Goal: Transaction & Acquisition: Book appointment/travel/reservation

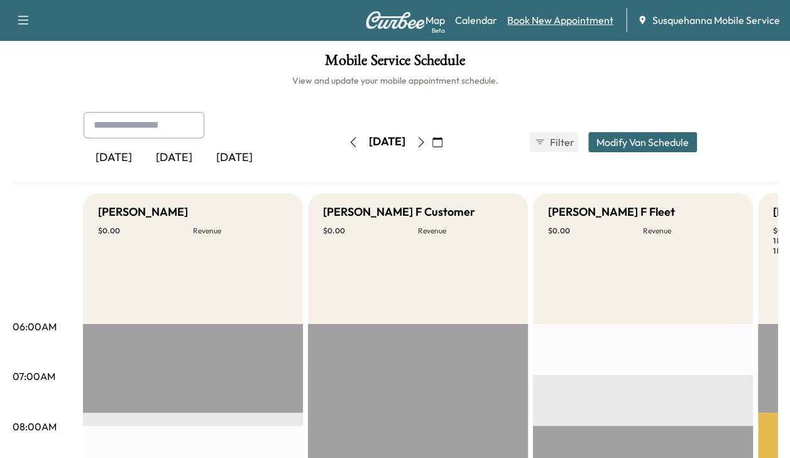
click at [557, 23] on link "Book New Appointment" at bounding box center [560, 20] width 106 height 15
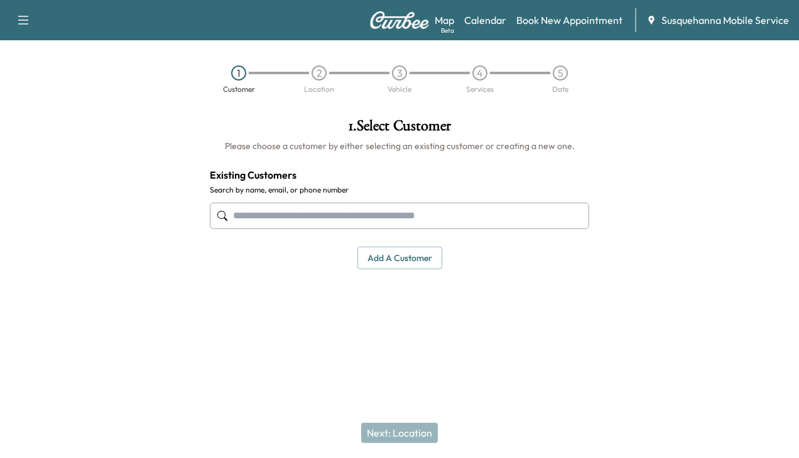
click at [436, 214] on input "text" at bounding box center [400, 215] width 380 height 26
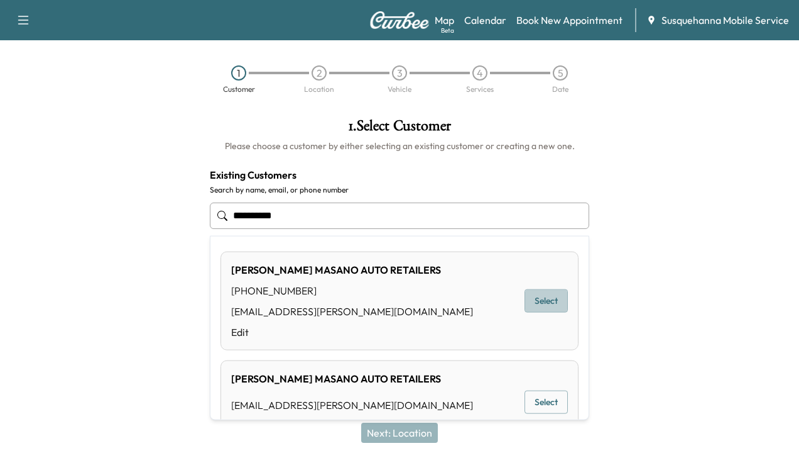
click at [544, 303] on button "Select" at bounding box center [546, 300] width 43 height 23
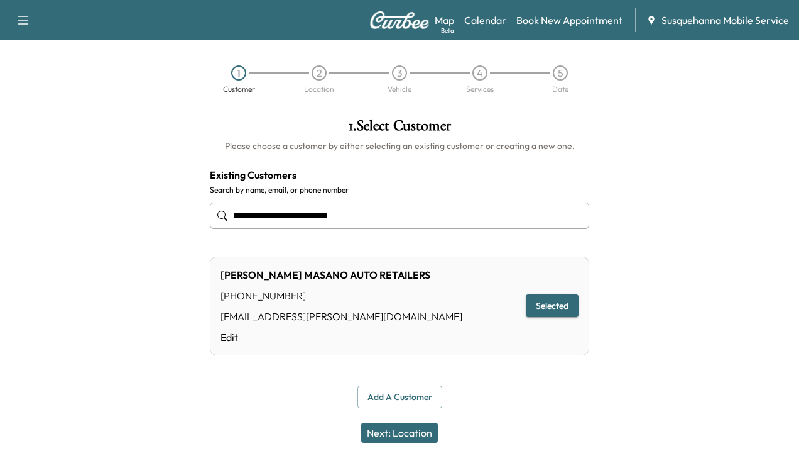
type input "**********"
click at [416, 425] on button "Next: Location" at bounding box center [399, 432] width 77 height 20
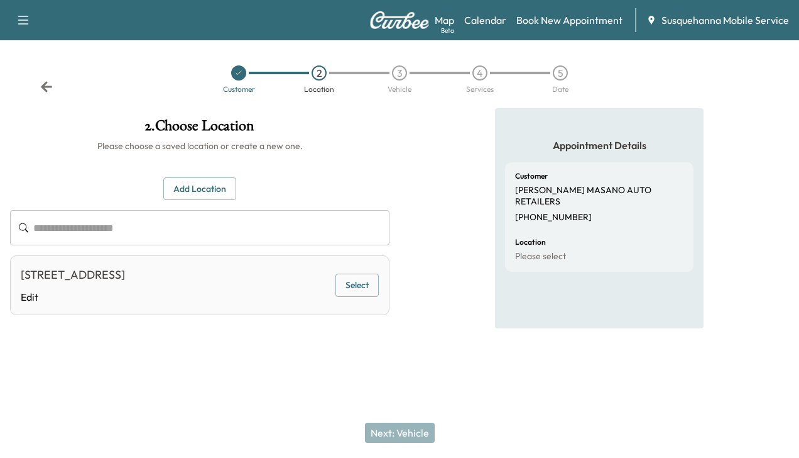
click at [368, 286] on button "Select" at bounding box center [357, 284] width 43 height 23
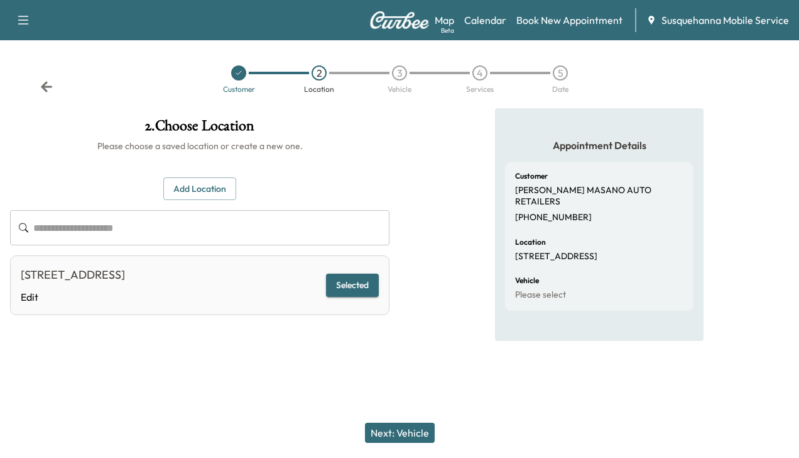
click at [414, 432] on button "Next: Vehicle" at bounding box center [400, 432] width 70 height 20
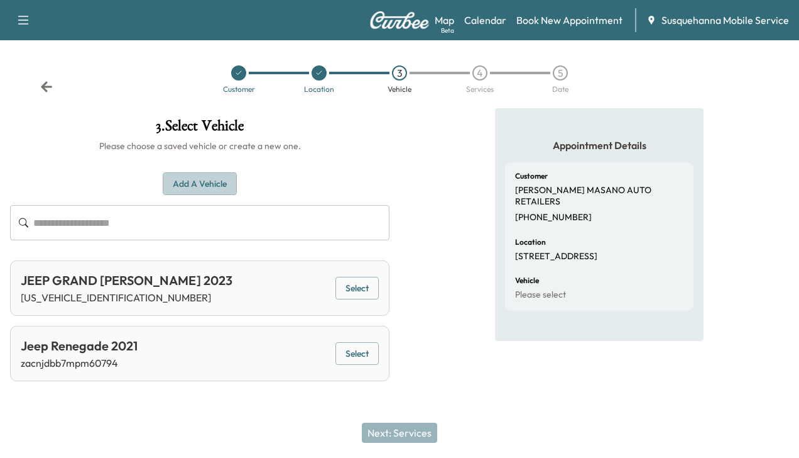
click at [212, 181] on button "Add a Vehicle" at bounding box center [200, 183] width 74 height 23
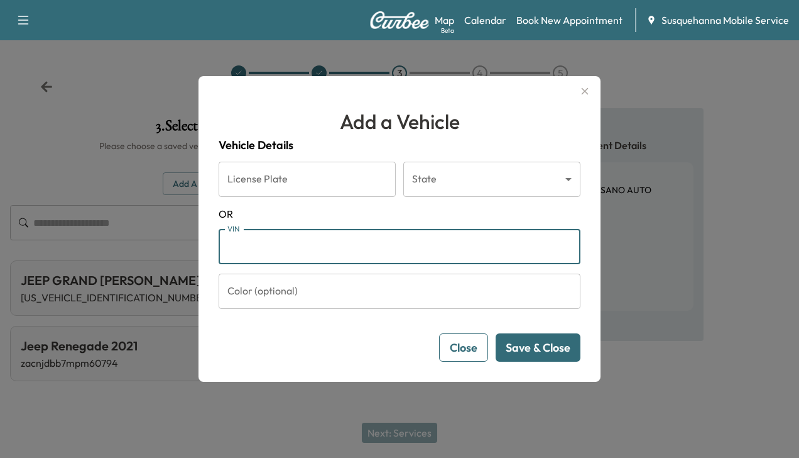
click at [248, 246] on input "VIN" at bounding box center [400, 246] width 362 height 35
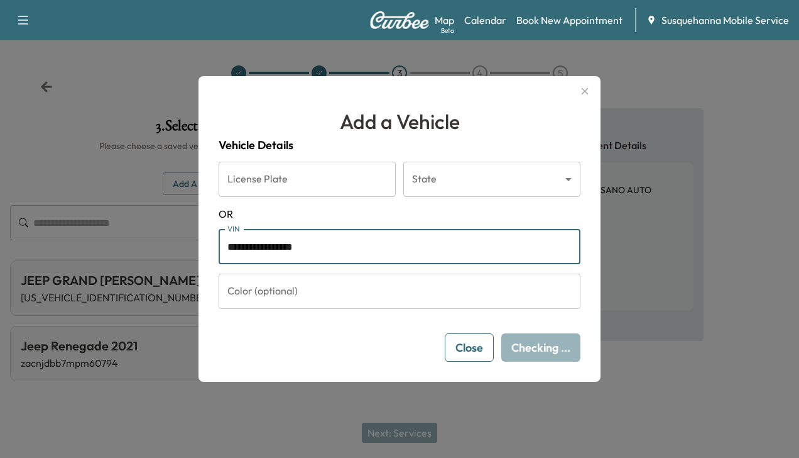
type input "**********"
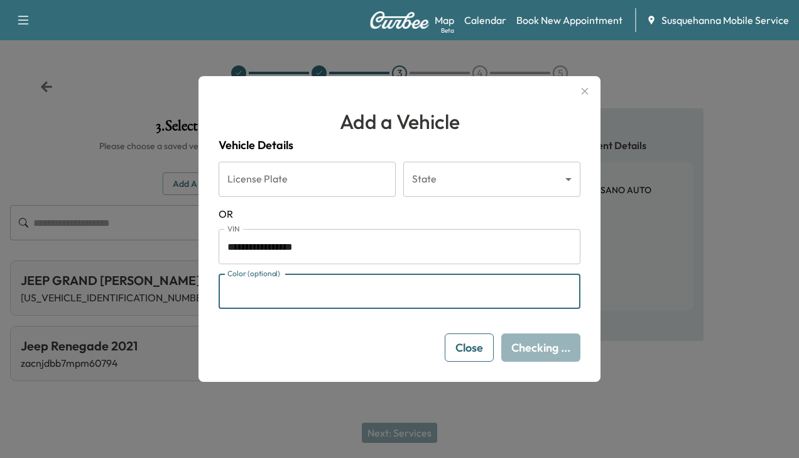
click at [294, 295] on input "Color (optional)" at bounding box center [400, 290] width 362 height 35
type input "*****"
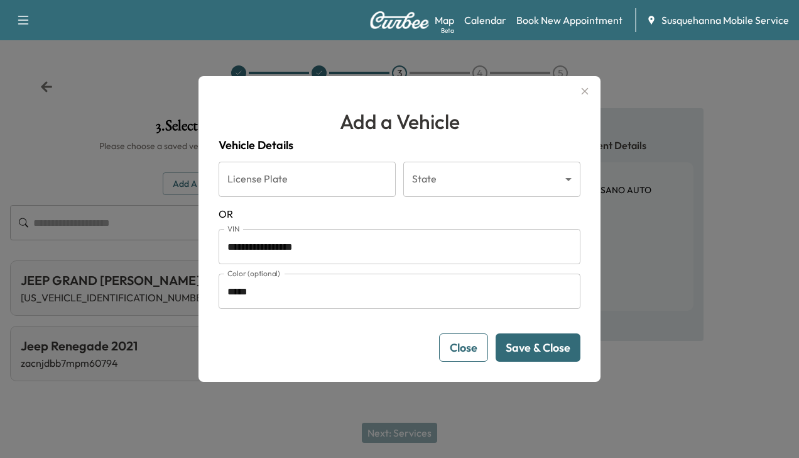
click at [532, 350] on button "Save & Close" at bounding box center [538, 347] width 85 height 28
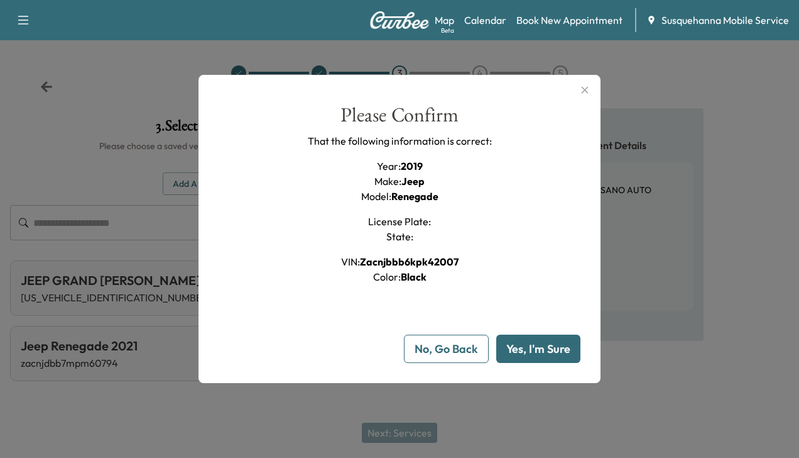
click at [532, 350] on button "Yes, I'm Sure" at bounding box center [539, 348] width 84 height 28
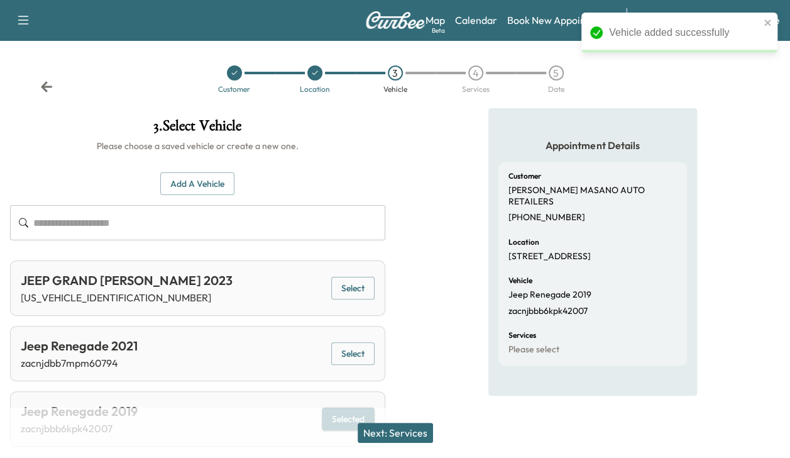
click at [396, 431] on button "Next: Services" at bounding box center [395, 432] width 75 height 20
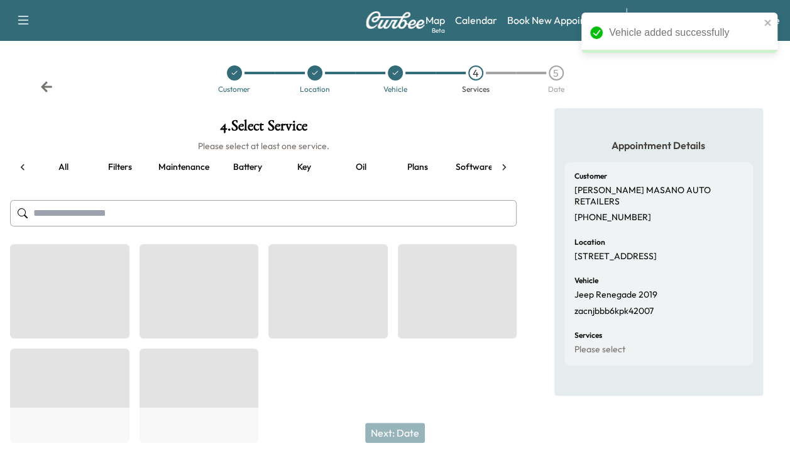
scroll to position [0, 48]
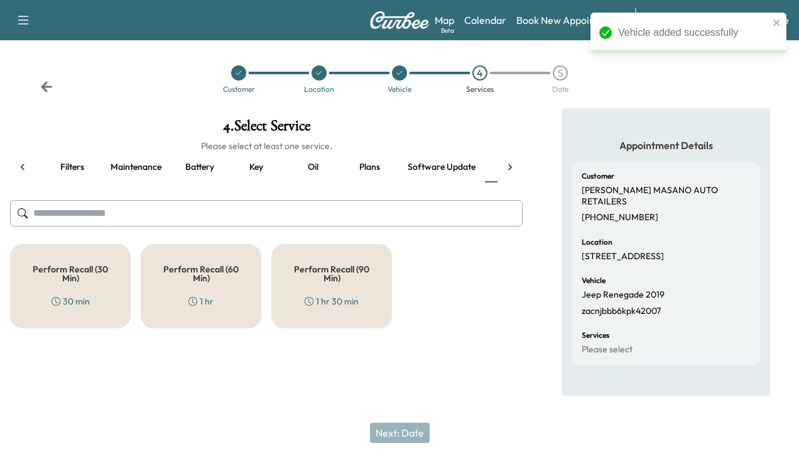
click at [84, 268] on h5 "Perform Recall (30 Min)" at bounding box center [70, 274] width 79 height 18
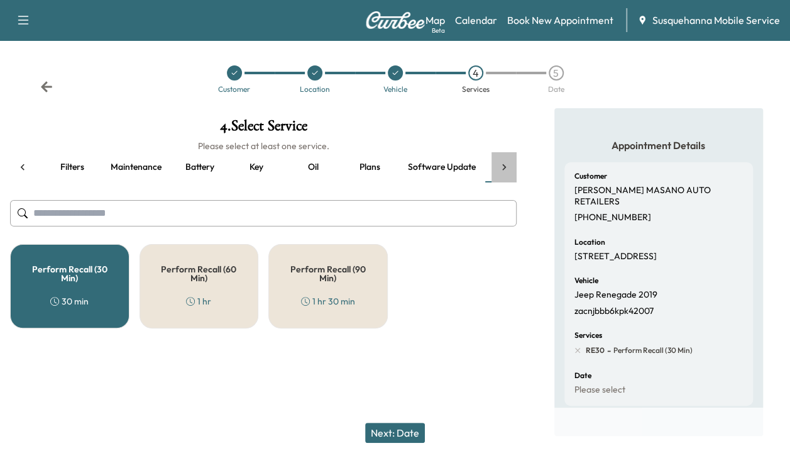
click at [508, 166] on icon at bounding box center [504, 167] width 13 height 13
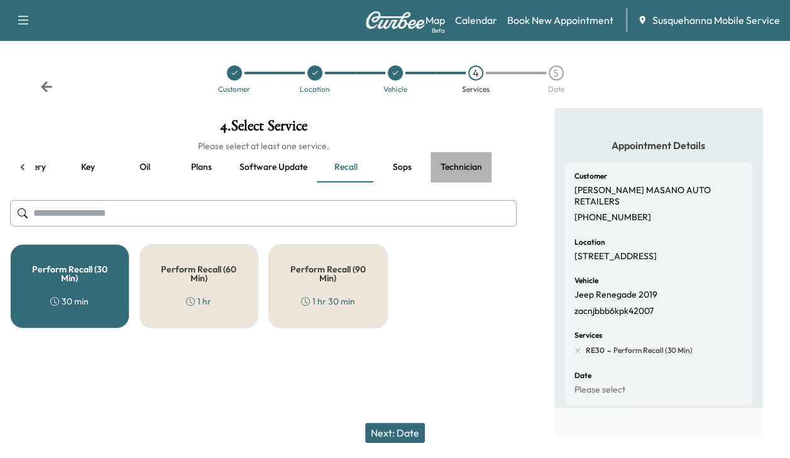
click at [465, 163] on button "Technician" at bounding box center [462, 167] width 62 height 30
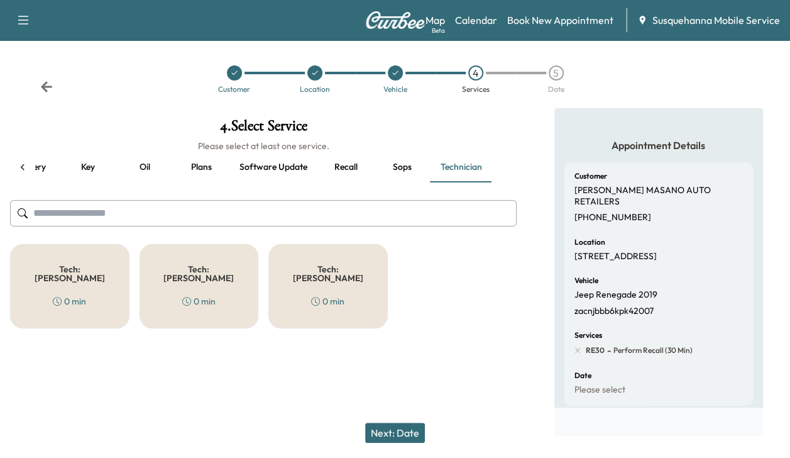
click at [102, 263] on div "Tech: Colton M 0 min" at bounding box center [69, 286] width 119 height 84
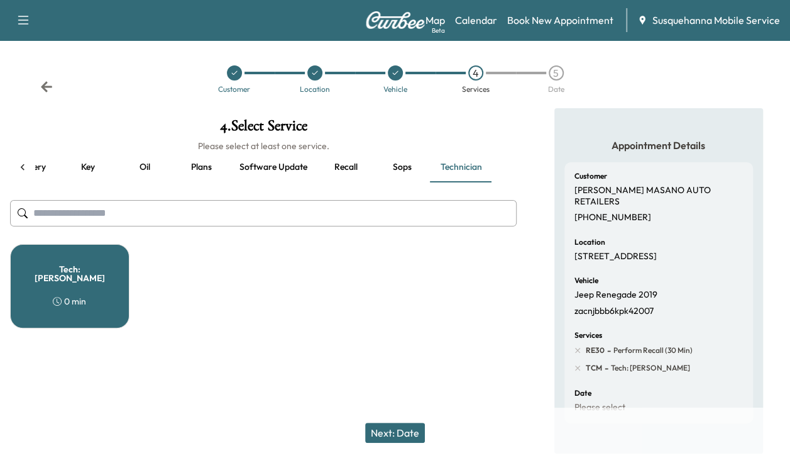
click at [384, 430] on button "Next: Date" at bounding box center [395, 432] width 60 height 20
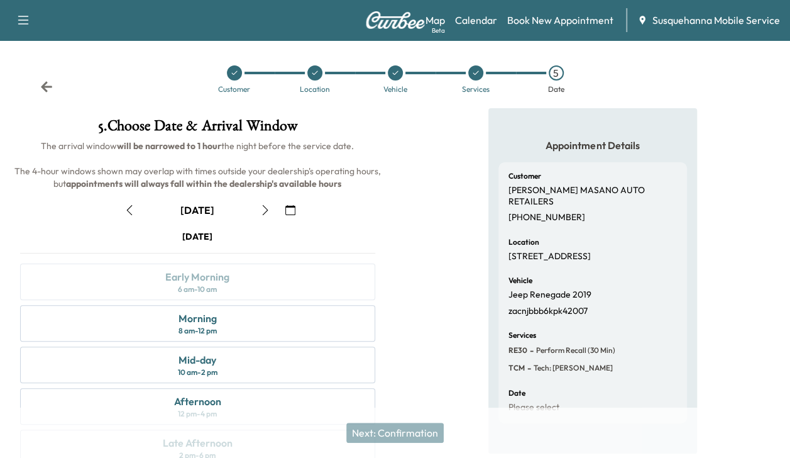
click at [265, 210] on icon "button" at bounding box center [265, 210] width 10 height 10
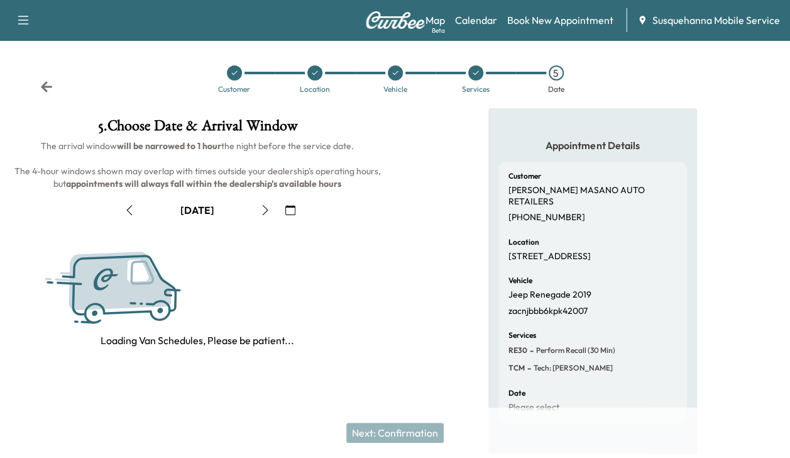
click at [265, 210] on icon "button" at bounding box center [265, 210] width 10 height 10
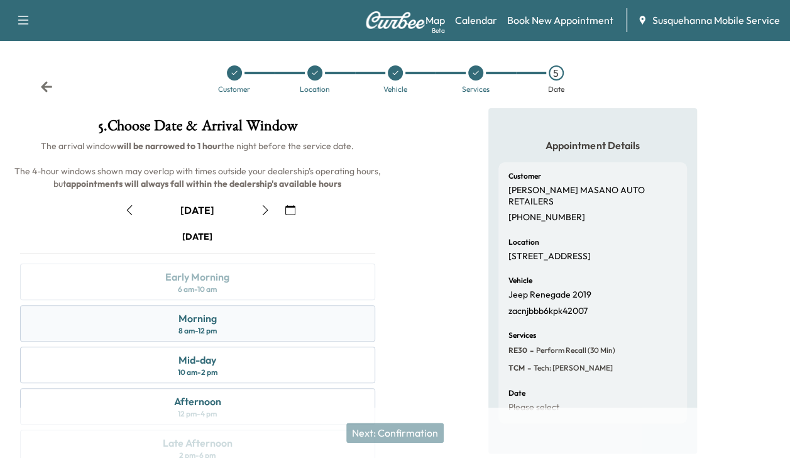
click at [238, 321] on div "Morning 8 am - 12 pm" at bounding box center [197, 323] width 355 height 36
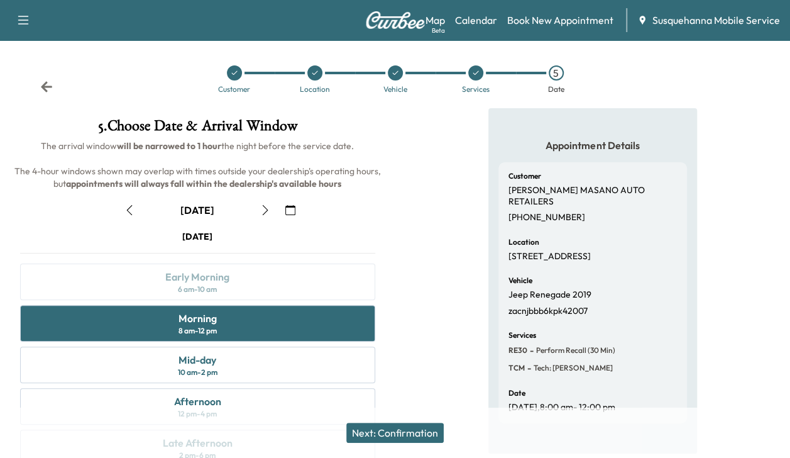
click at [390, 431] on button "Next: Confirmation" at bounding box center [394, 432] width 97 height 20
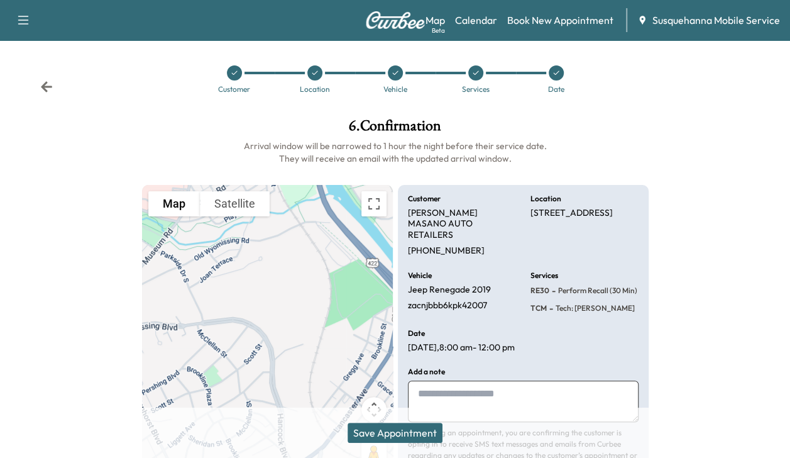
click at [390, 431] on button "Save Appointment" at bounding box center [395, 432] width 95 height 20
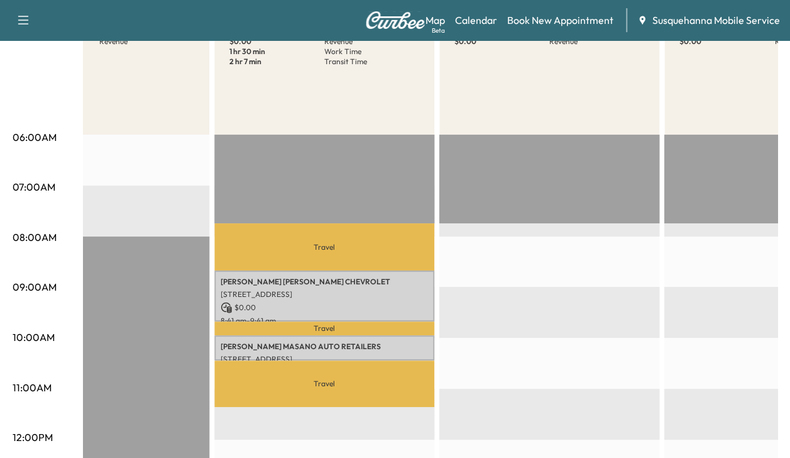
scroll to position [211, 0]
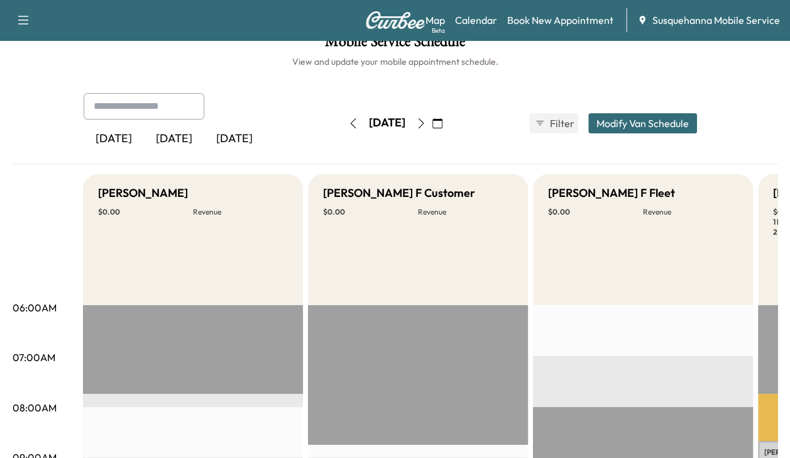
scroll to position [0, 0]
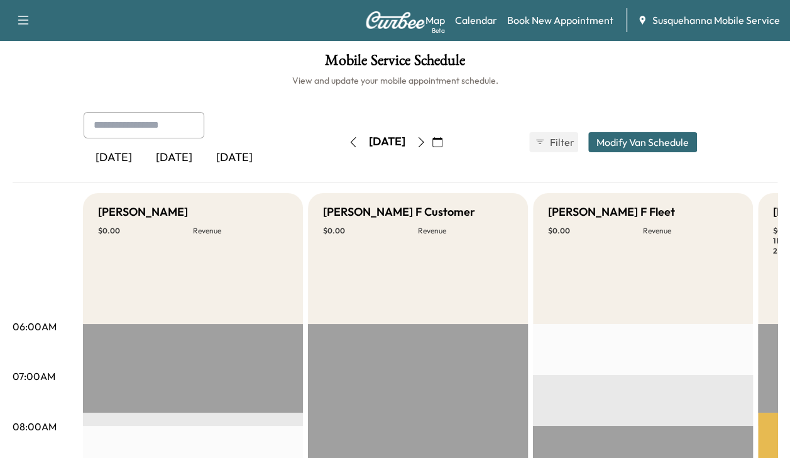
click at [348, 145] on icon "button" at bounding box center [353, 142] width 10 height 10
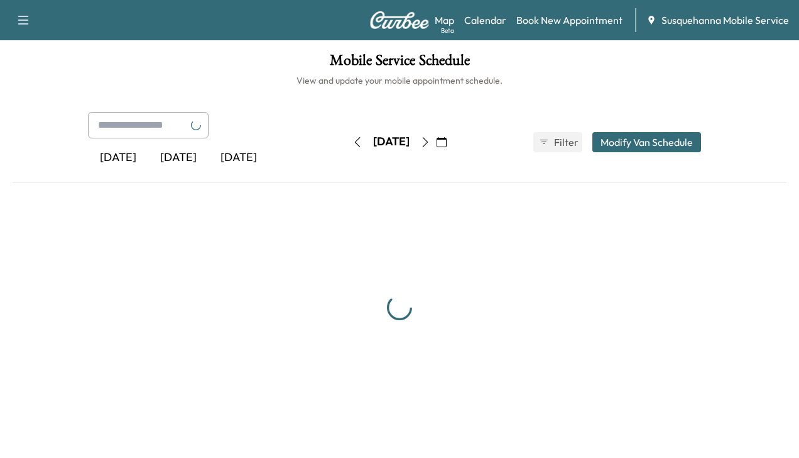
click at [347, 147] on button "button" at bounding box center [357, 142] width 21 height 20
click at [347, 148] on button "button" at bounding box center [357, 142] width 21 height 20
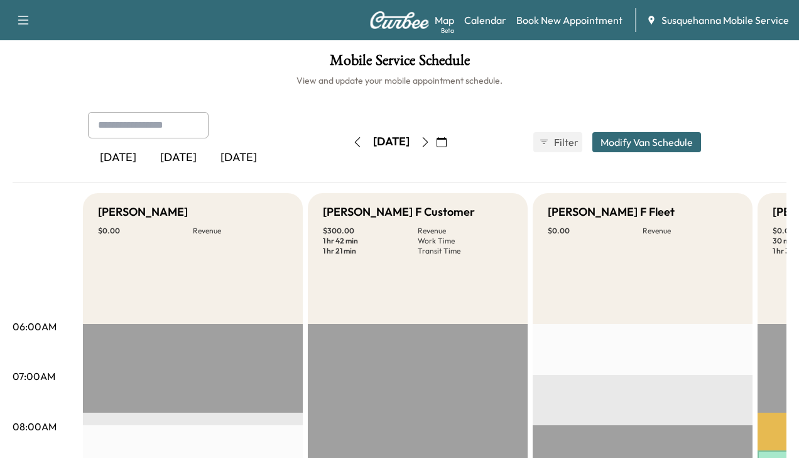
click at [347, 150] on button "button" at bounding box center [357, 142] width 21 height 20
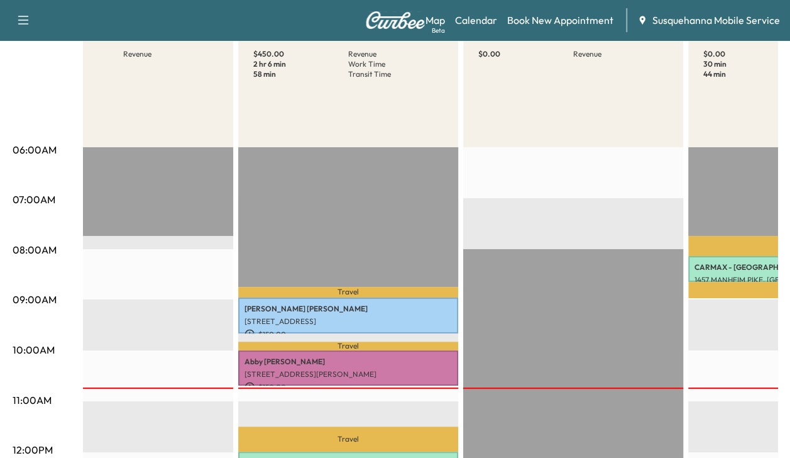
scroll to position [180, 0]
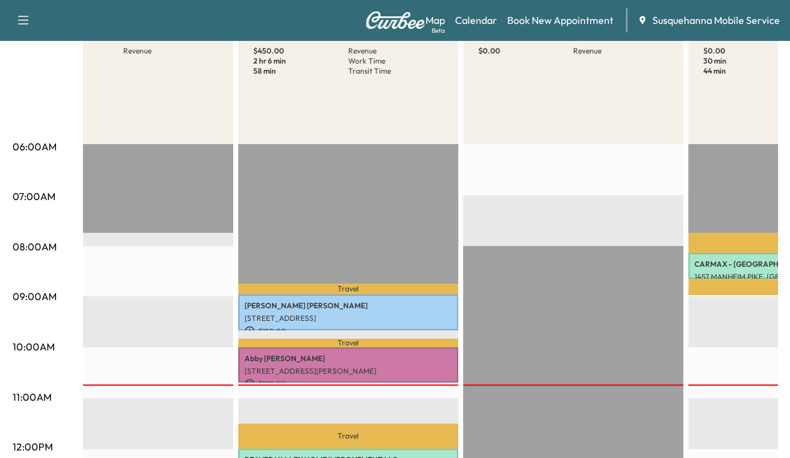
click at [412, 366] on p "[STREET_ADDRESS][PERSON_NAME]" at bounding box center [347, 371] width 207 height 10
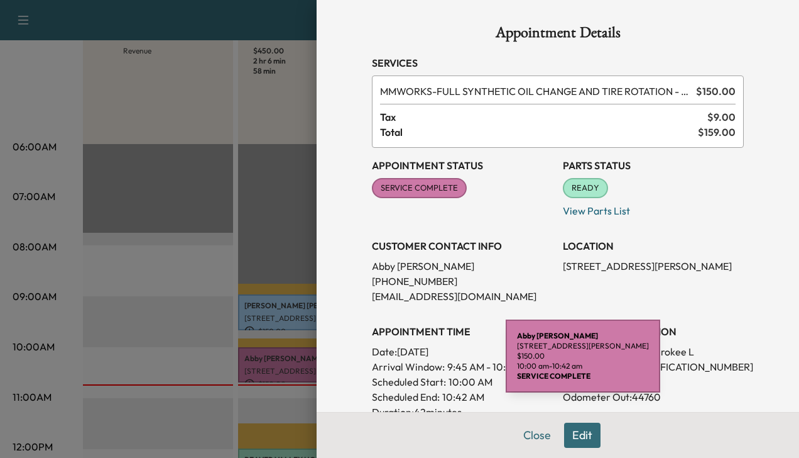
click at [269, 246] on div at bounding box center [399, 229] width 799 height 458
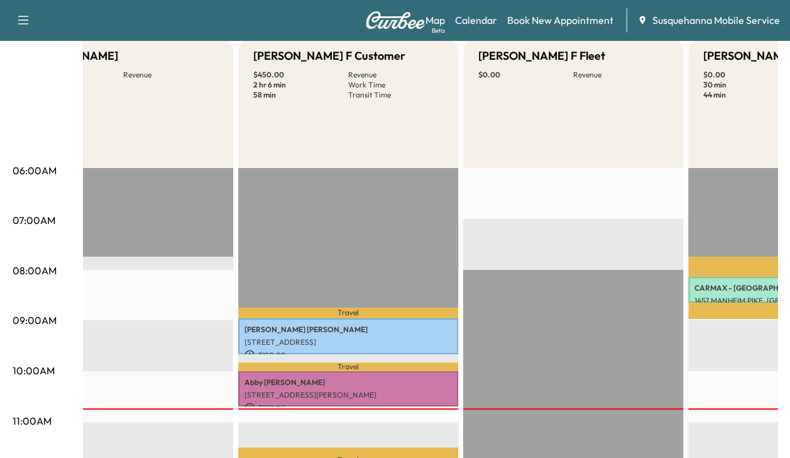
scroll to position [151, 0]
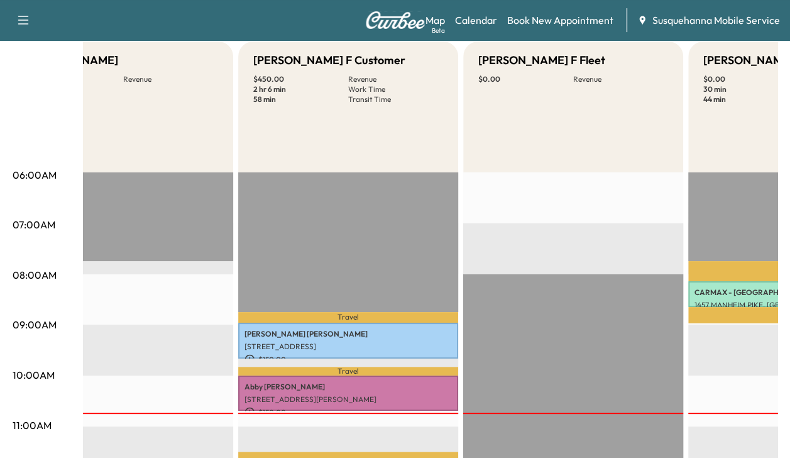
click at [430, 337] on div "[PERSON_NAME] [STREET_ADDRESS] $ 150.00 8:58 am - 9:40 am" at bounding box center [348, 340] width 220 height 36
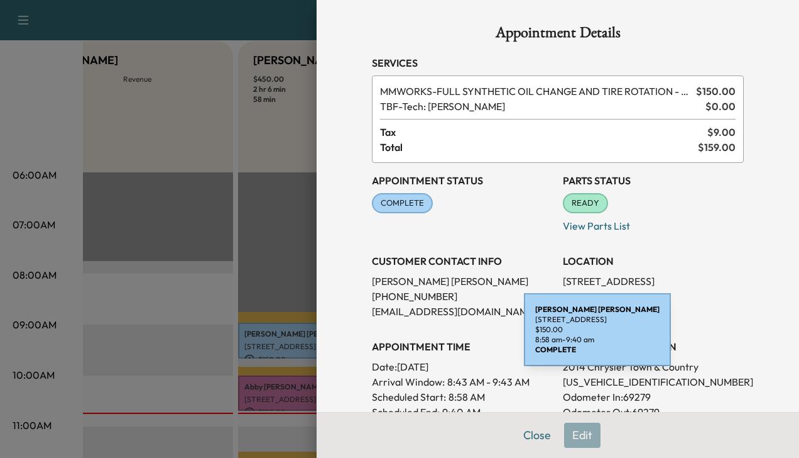
click at [241, 162] on div at bounding box center [399, 229] width 799 height 458
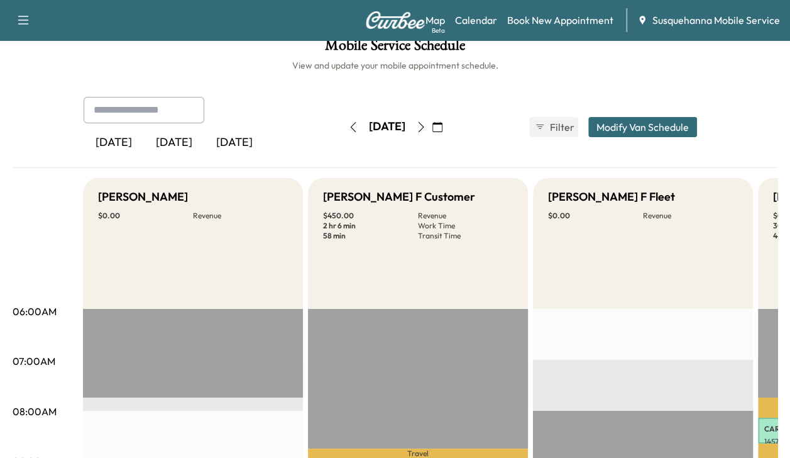
scroll to position [0, 0]
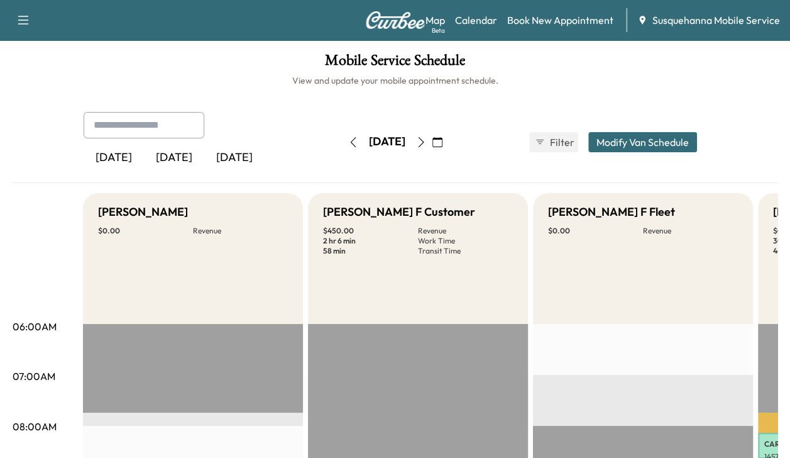
click at [432, 147] on button "button" at bounding box center [420, 142] width 21 height 20
